Goal: Task Accomplishment & Management: Use online tool/utility

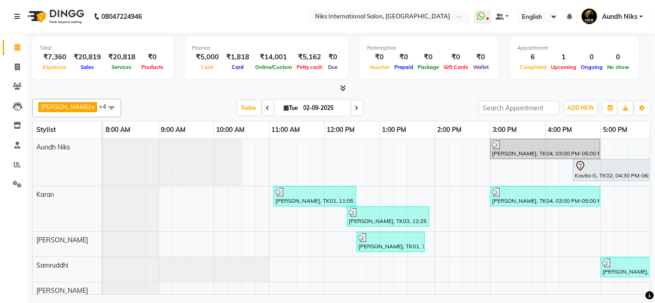
scroll to position [0, 281]
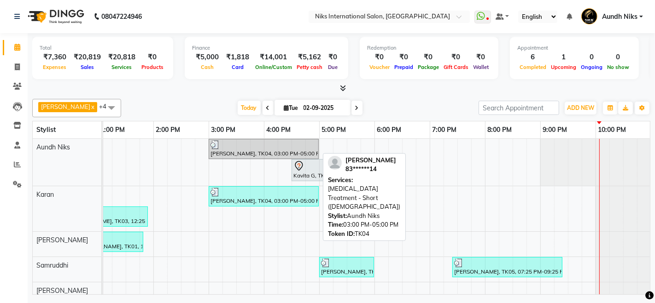
click at [248, 147] on div at bounding box center [263, 144] width 106 height 9
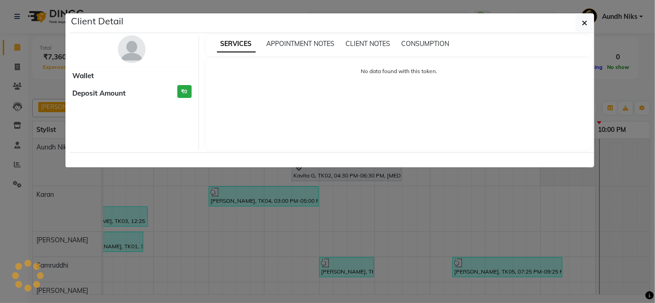
select select "3"
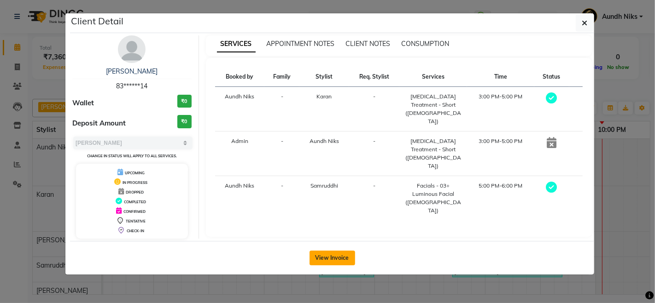
click at [320, 253] on button "View Invoice" at bounding box center [332, 258] width 46 height 15
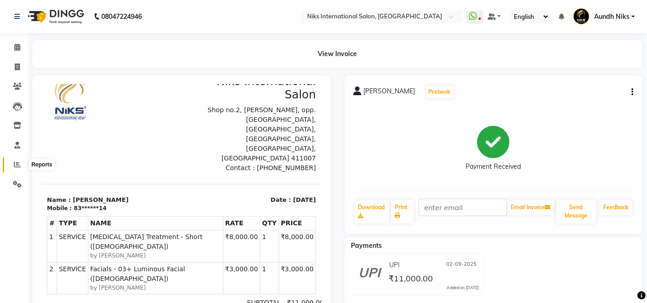
click at [14, 161] on icon at bounding box center [17, 164] width 7 height 7
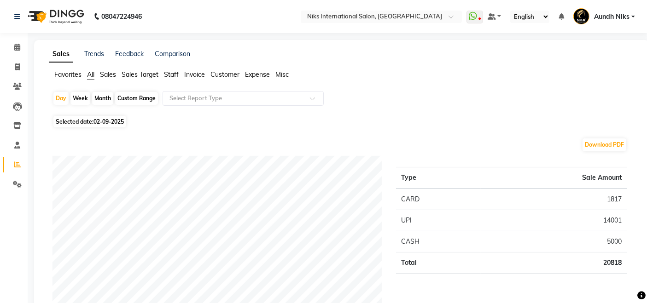
click at [101, 96] on div "Month" at bounding box center [102, 98] width 21 height 13
select select "9"
select select "2025"
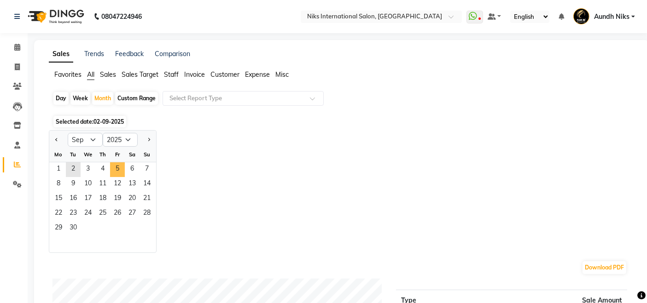
click at [114, 175] on span "5" at bounding box center [117, 170] width 15 height 15
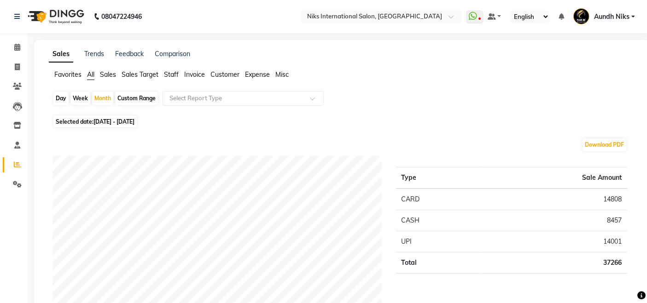
click at [170, 73] on span "Staff" at bounding box center [171, 74] width 15 height 8
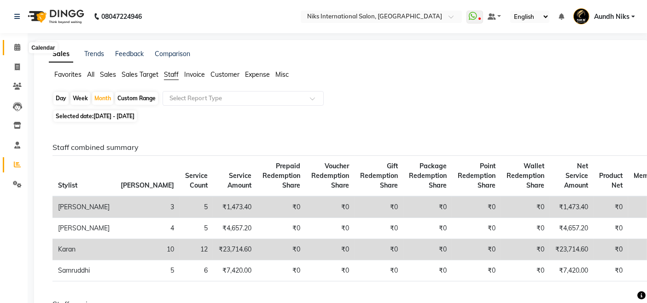
click at [17, 47] on icon at bounding box center [17, 47] width 6 height 7
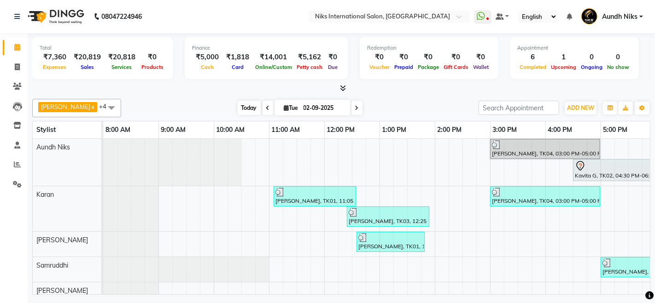
click at [238, 105] on span "Today" at bounding box center [249, 108] width 23 height 14
